Goal: Information Seeking & Learning: Learn about a topic

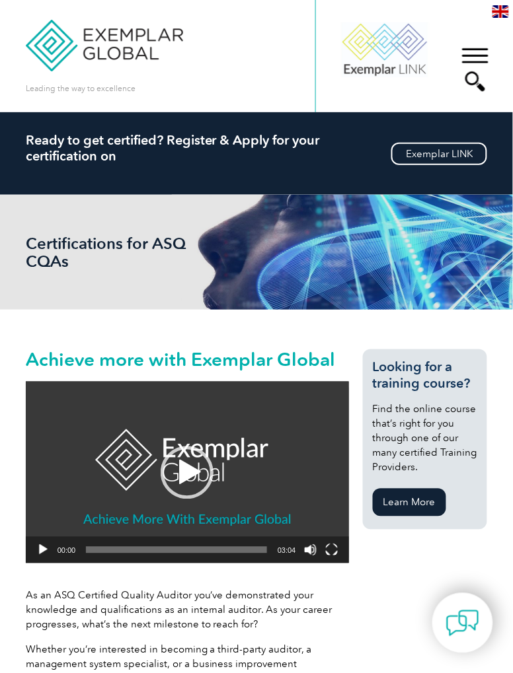
click at [474, 85] on div "▼" at bounding box center [475, 69] width 36 height 66
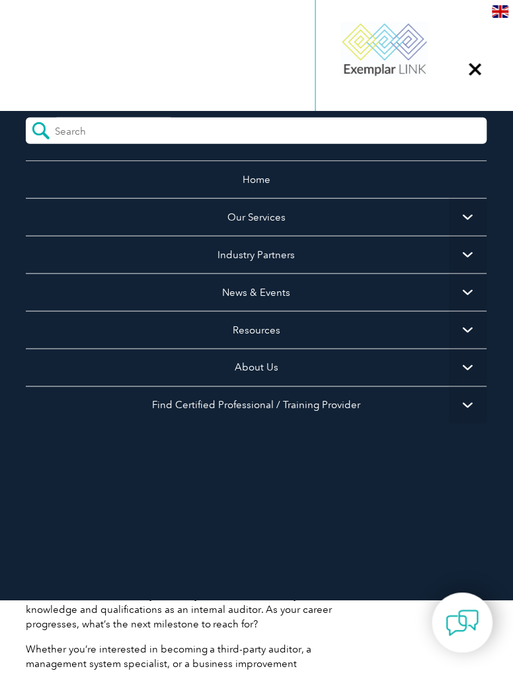
click at [395, 138] on form at bounding box center [256, 131] width 461 height 26
click at [368, 129] on form at bounding box center [256, 131] width 461 height 26
click at [357, 128] on form at bounding box center [256, 131] width 461 height 26
click at [332, 136] on form at bounding box center [256, 131] width 461 height 26
click at [479, 73] on div "▼" at bounding box center [475, 69] width 36 height 66
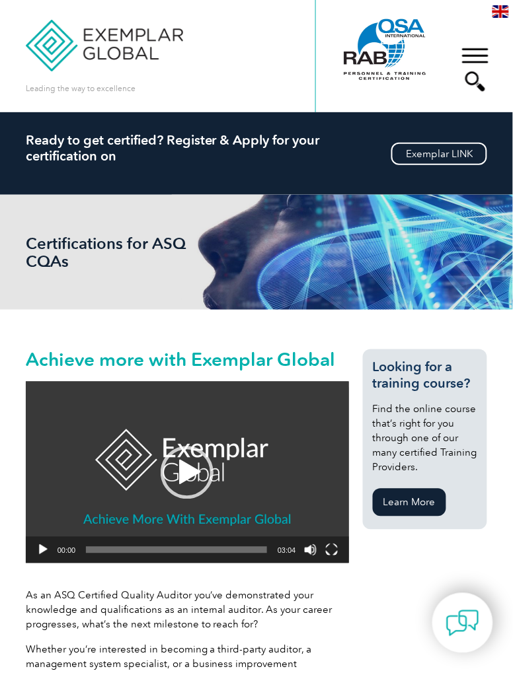
click at [474, 87] on div "▼" at bounding box center [475, 69] width 36 height 66
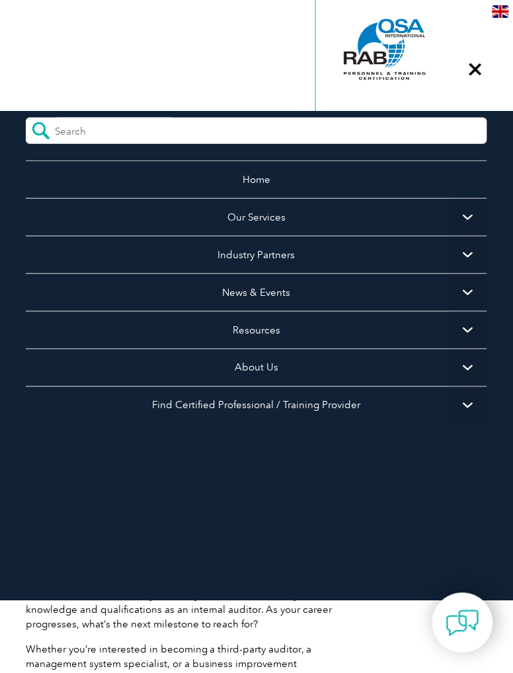
click at [313, 130] on form at bounding box center [256, 131] width 461 height 26
click at [319, 130] on form at bounding box center [256, 131] width 461 height 26
click at [317, 134] on form at bounding box center [256, 131] width 461 height 26
click at [319, 134] on form at bounding box center [256, 131] width 461 height 26
click at [65, 128] on input "search" at bounding box center [114, 128] width 118 height 20
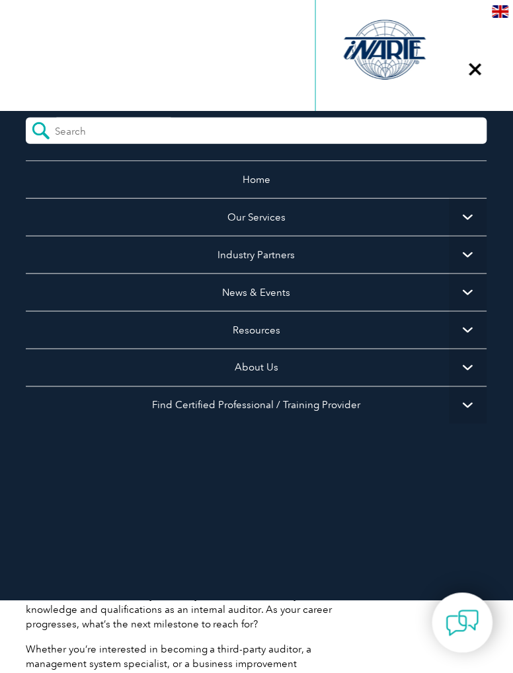
type input "Six sigma"
click at [399, 132] on form "Six sigma" at bounding box center [256, 131] width 461 height 26
click at [94, 132] on input "Six sigma" at bounding box center [114, 128] width 118 height 20
click at [26, 118] on input "submit" at bounding box center [40, 131] width 29 height 26
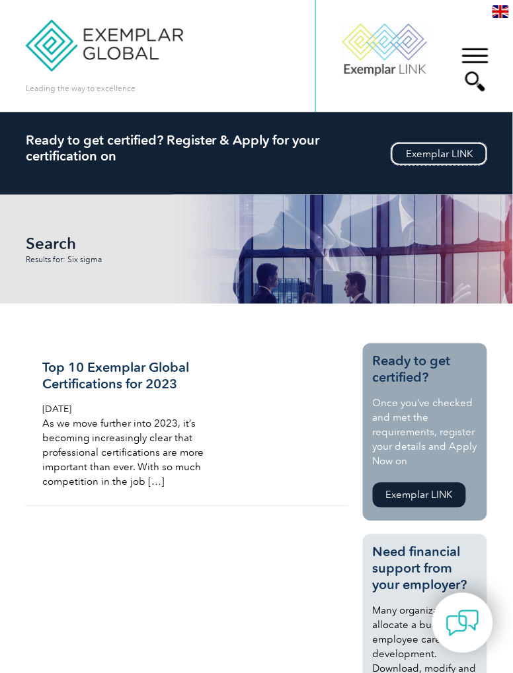
click at [452, 152] on link "Exemplar LINK" at bounding box center [439, 154] width 96 height 22
